Goal: Task Accomplishment & Management: Manage account settings

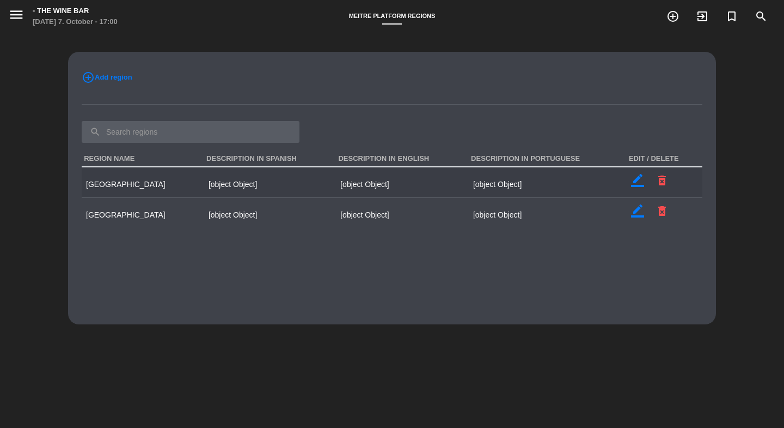
click at [631, 176] on icon "border_color" at bounding box center [637, 180] width 13 height 13
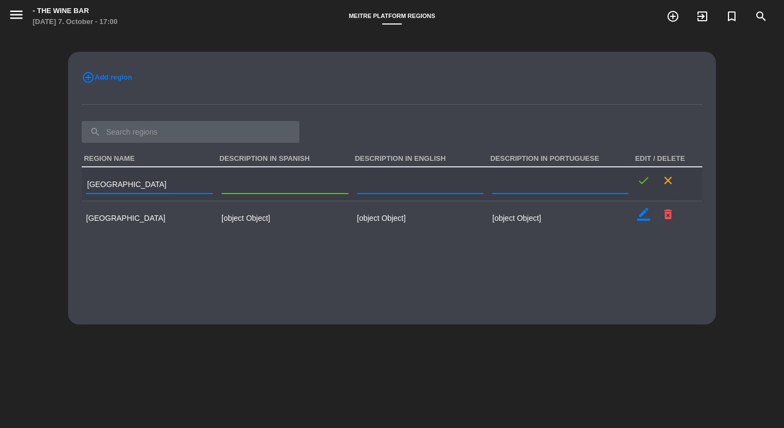
click at [275, 183] on input at bounding box center [285, 186] width 127 height 16
type input "Descripcion en espanol para montevideo"
click at [637, 182] on icon "check" at bounding box center [643, 180] width 13 height 13
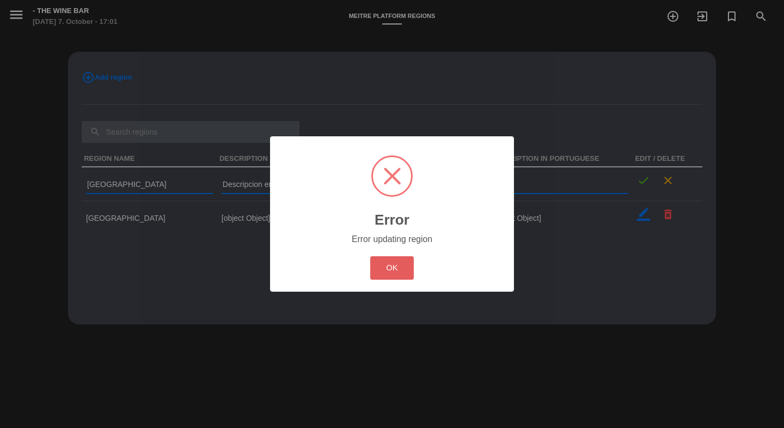
click at [391, 265] on button "OK" at bounding box center [392, 267] width 44 height 23
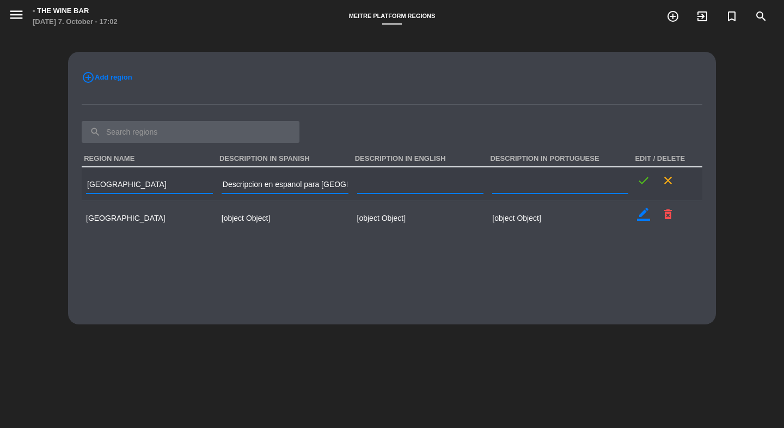
click at [636, 171] on td "check close" at bounding box center [668, 184] width 70 height 34
click at [637, 179] on icon "check" at bounding box center [643, 180] width 13 height 13
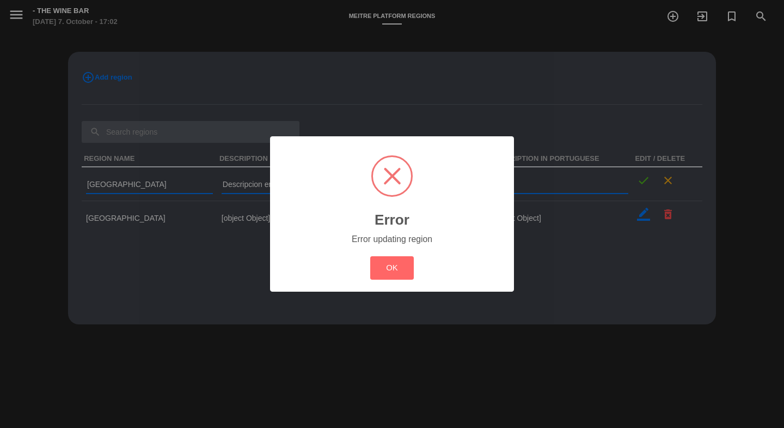
click at [393, 254] on div "OK Cancel" at bounding box center [392, 267] width 49 height 28
click at [401, 263] on button "OK" at bounding box center [392, 267] width 44 height 23
